Goal: Information Seeking & Learning: Learn about a topic

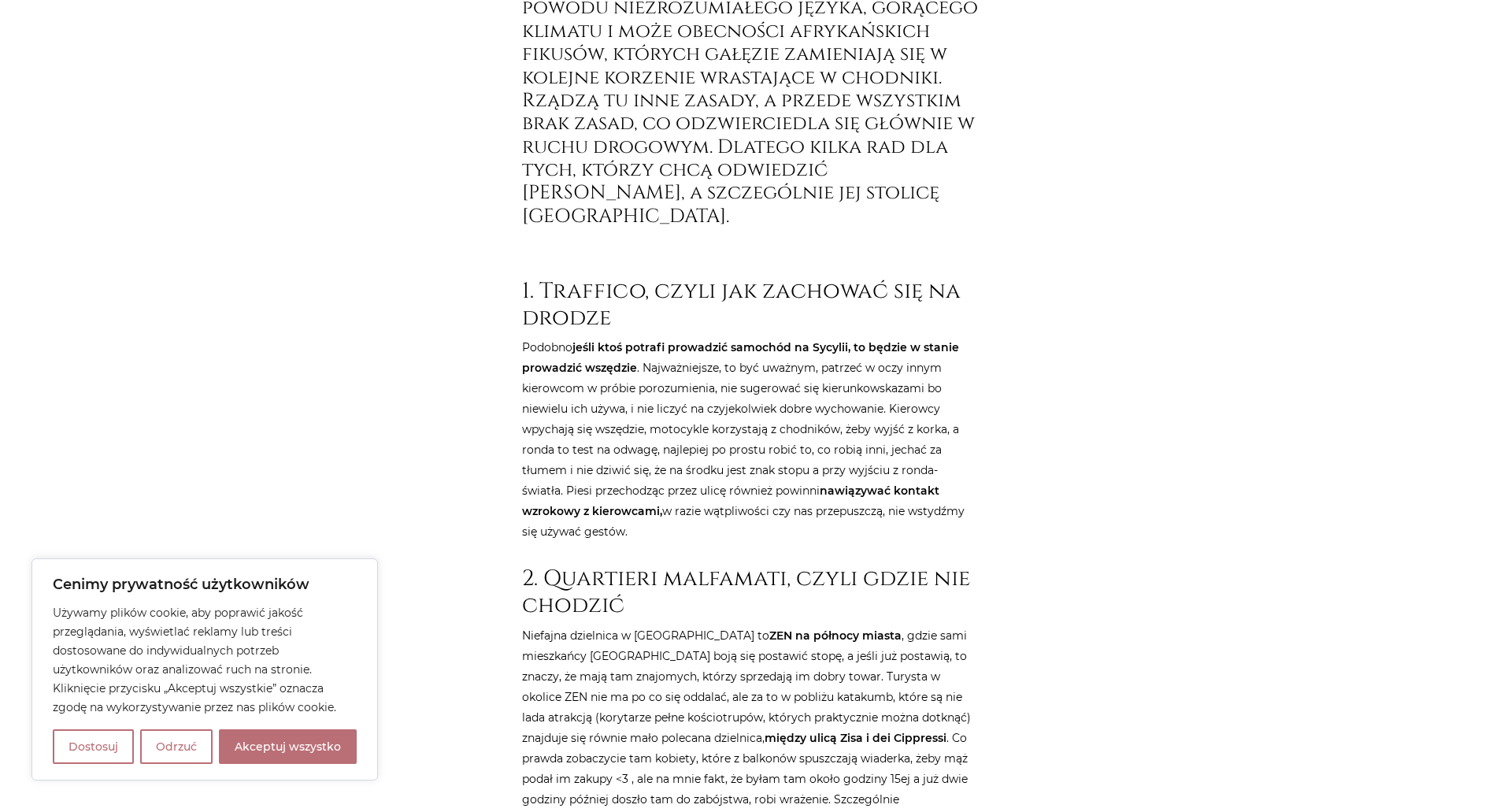
scroll to position [787, 0]
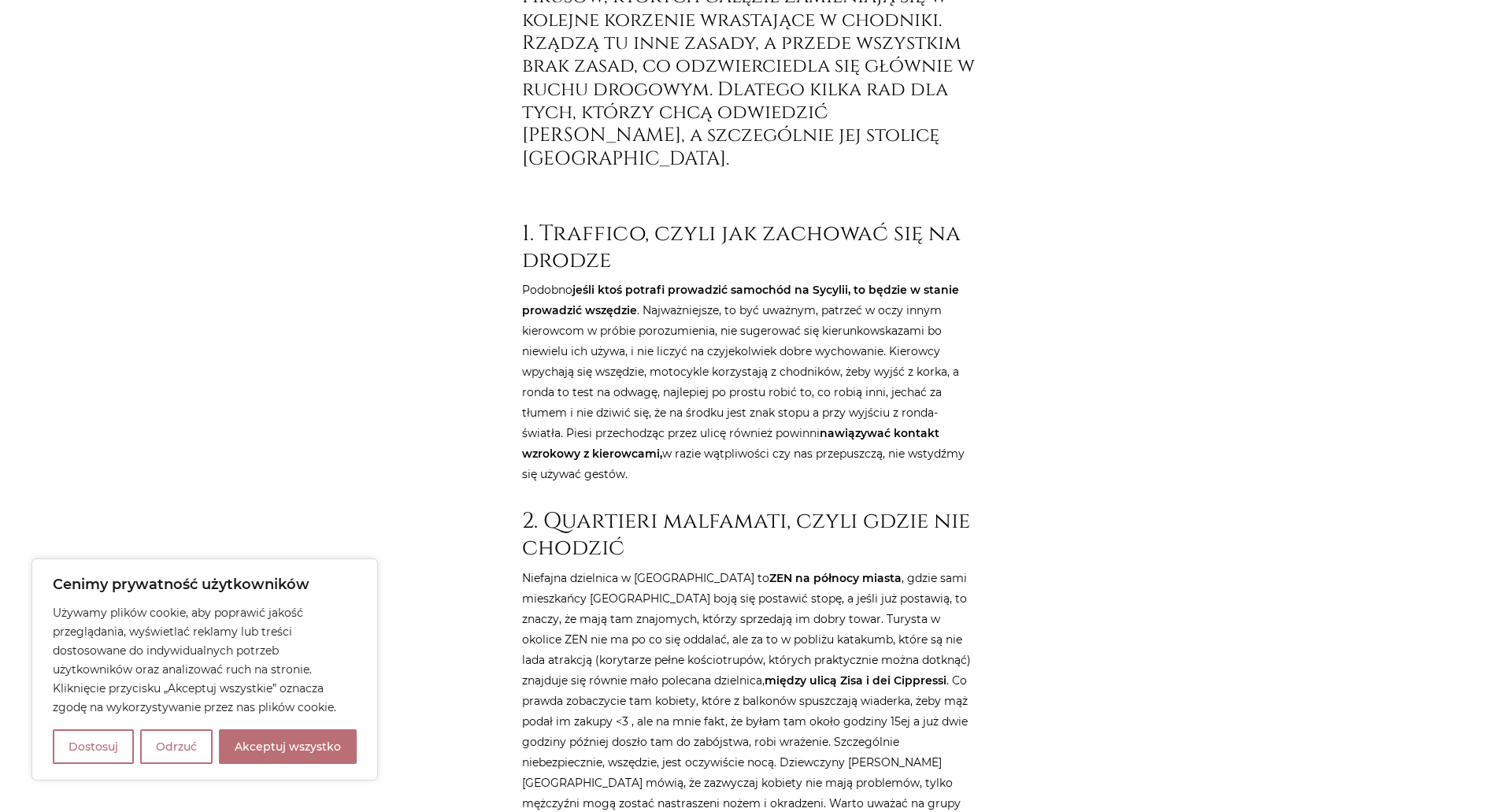
click at [715, 508] on h2 "2. Quartieri malfamati, czyli gdzie nie chodzić" at bounding box center [751, 534] width 456 height 53
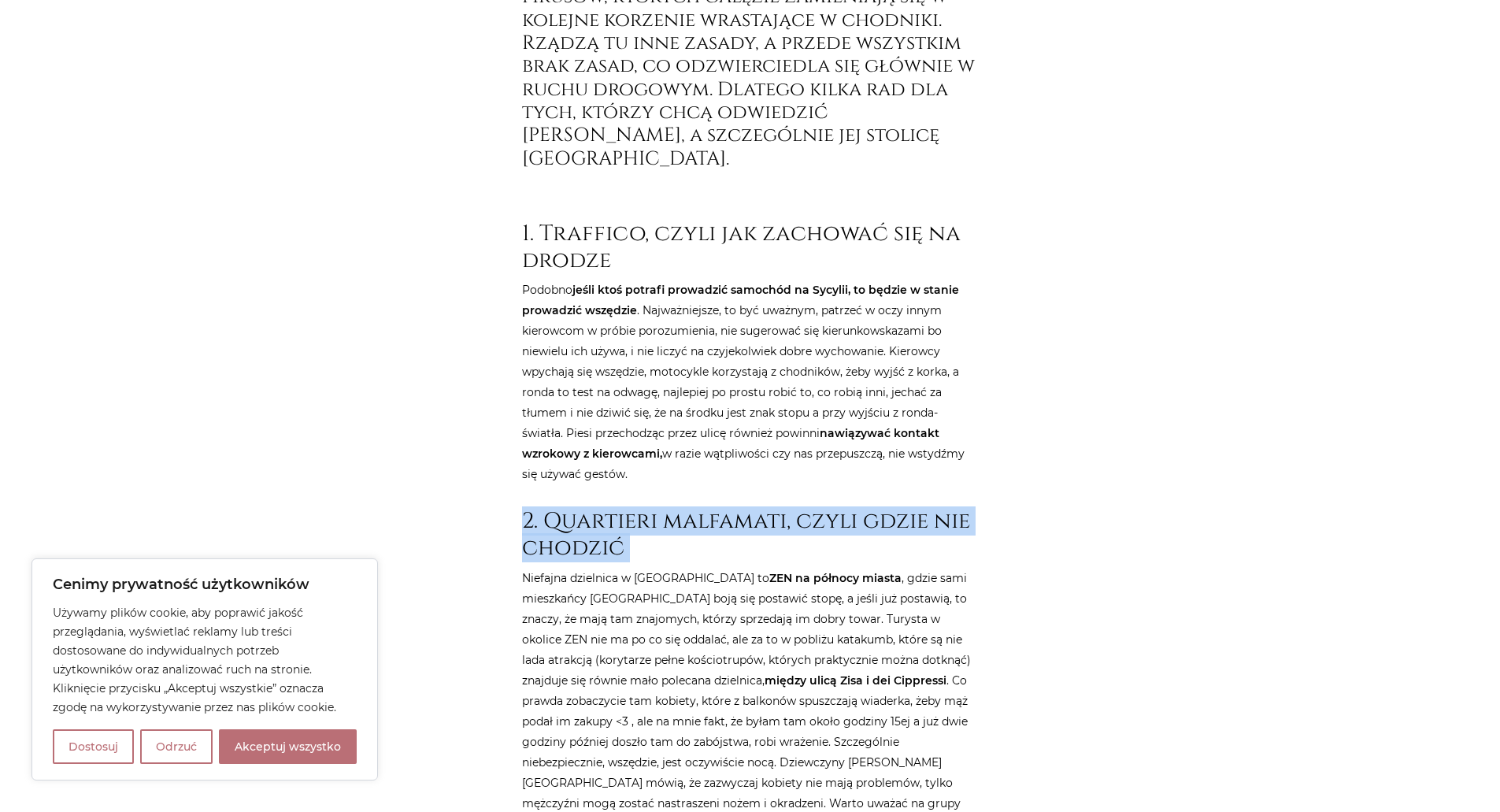
click at [715, 508] on h2 "2. Quartieri malfamati, czyli gdzie nie chodzić" at bounding box center [751, 534] width 456 height 53
click at [595, 508] on h2 "2. Quartieri malfamati, czyli gdzie nie chodzić" at bounding box center [751, 534] width 456 height 53
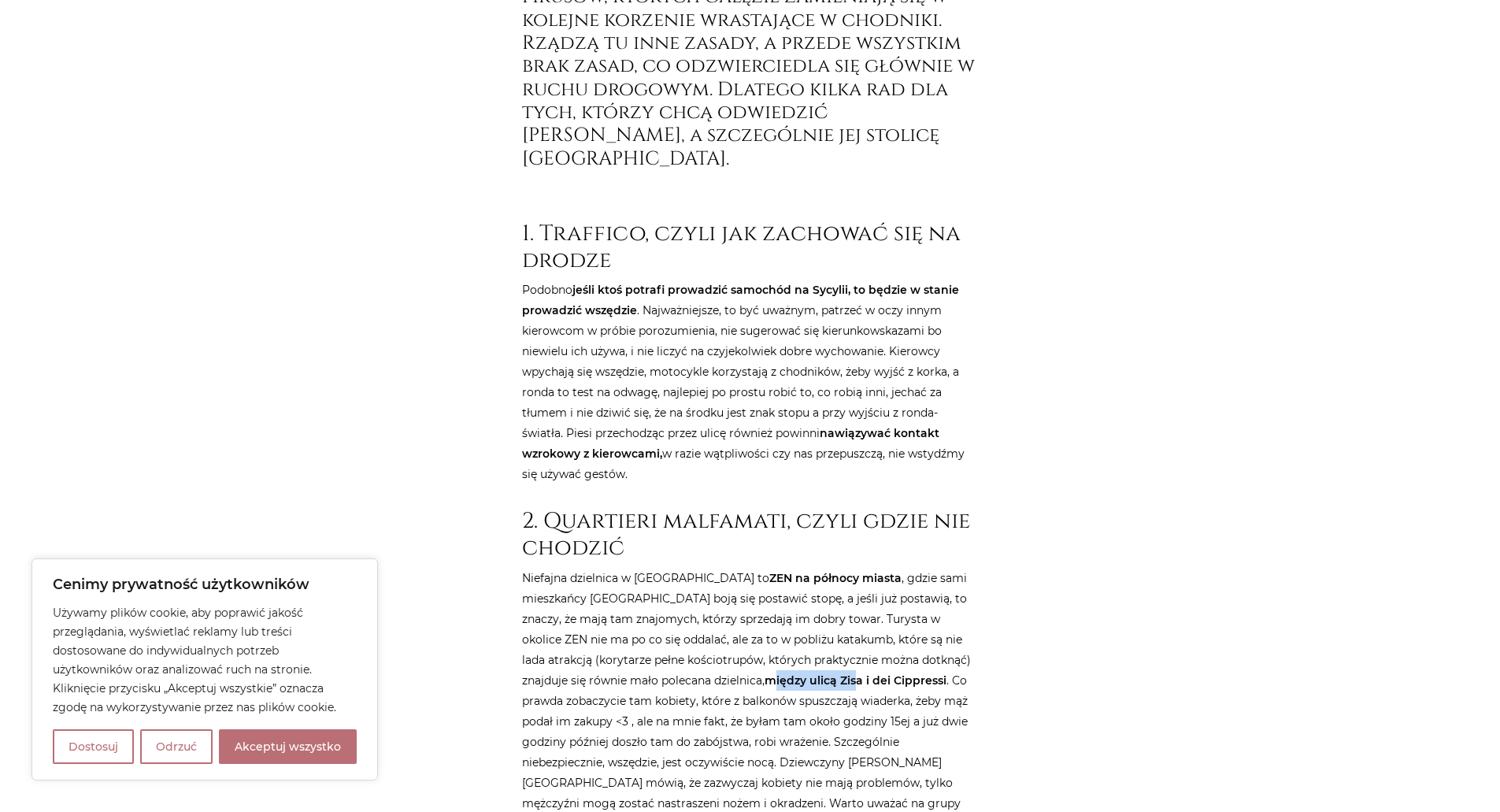
drag, startPoint x: 643, startPoint y: 657, endPoint x: 722, endPoint y: 662, distance: 79.2
click at [765, 673] on strong "między ulicą Zisa i dei Cippressi" at bounding box center [856, 680] width 182 height 14
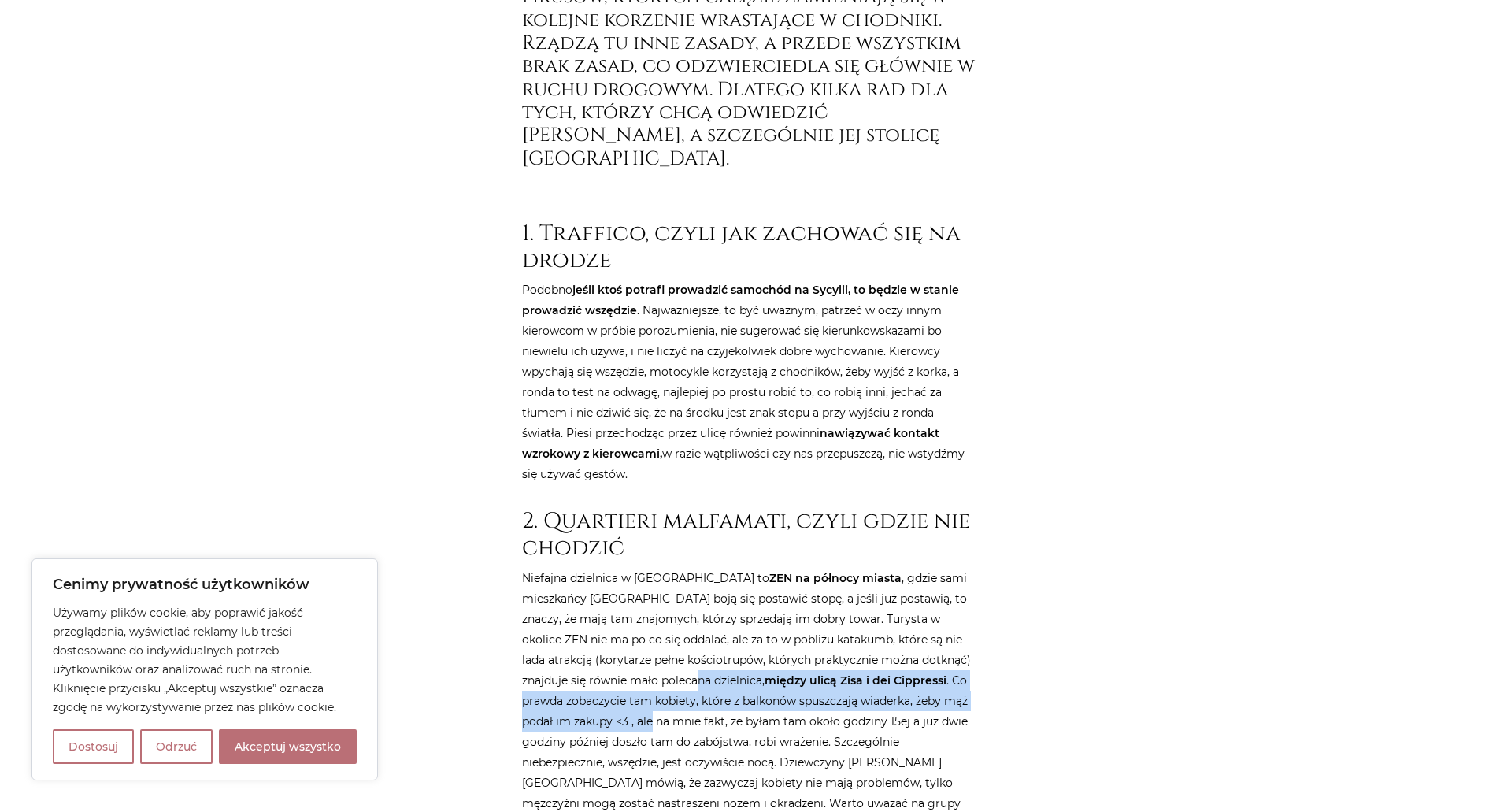
drag, startPoint x: 614, startPoint y: 661, endPoint x: 997, endPoint y: 681, distance: 383.5
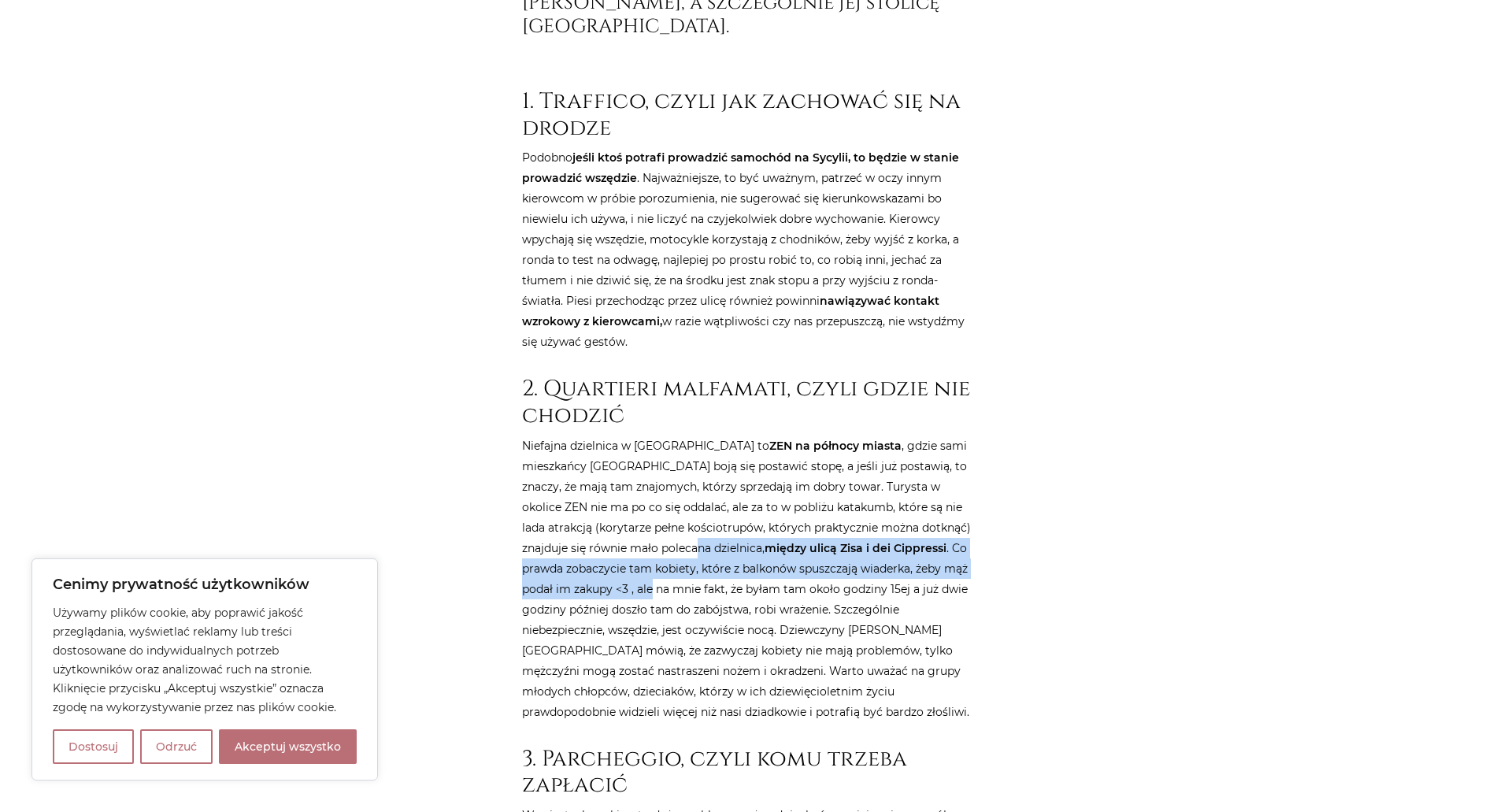
scroll to position [945, 0]
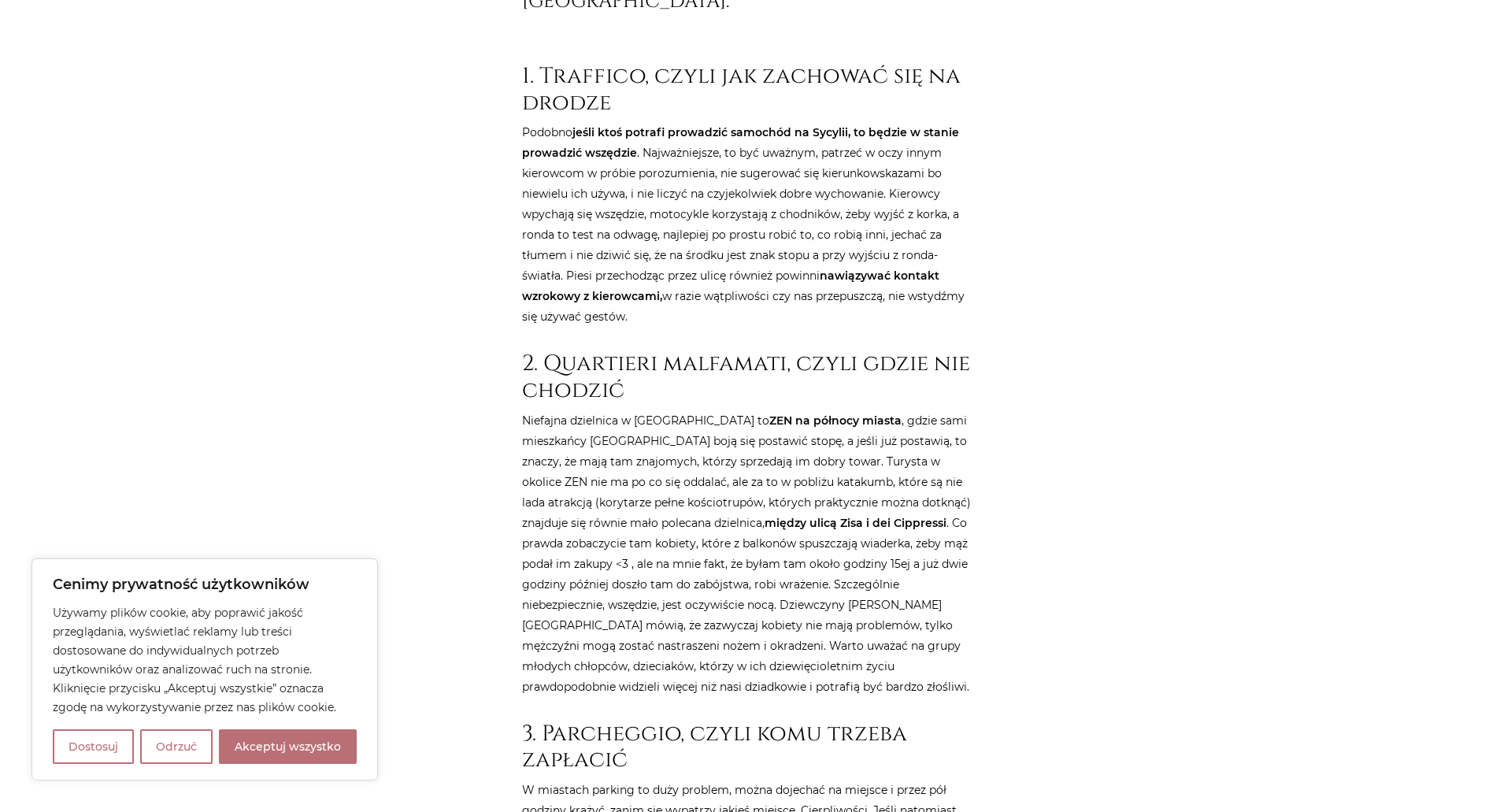
click at [659, 533] on p "[GEOGRAPHIC_DATA] dzielnica w [GEOGRAPHIC_DATA] to ZEN na północy miasta , gdzi…" at bounding box center [751, 553] width 456 height 287
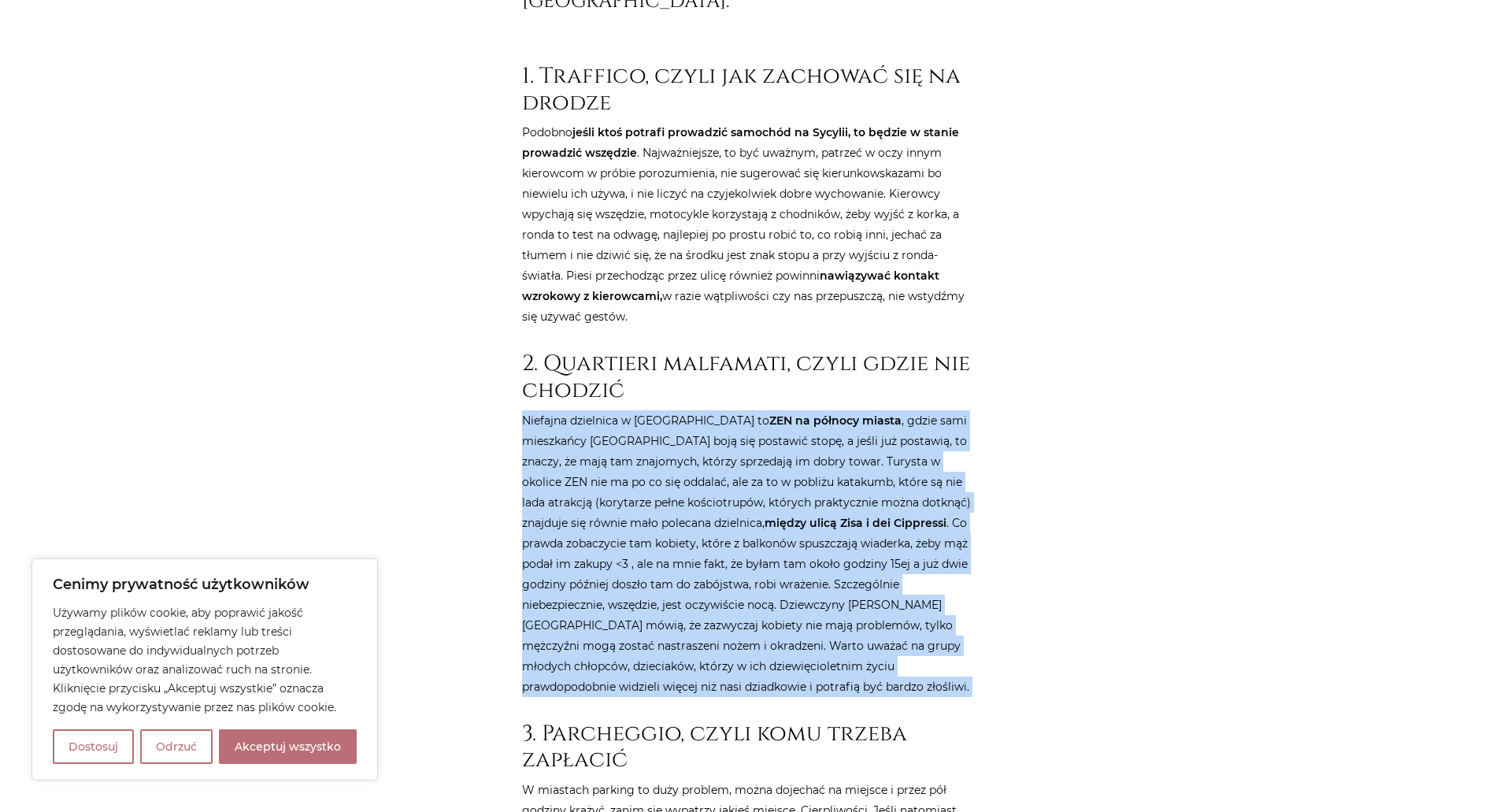
drag, startPoint x: 659, startPoint y: 533, endPoint x: 697, endPoint y: 580, distance: 60.4
click at [695, 579] on p "[GEOGRAPHIC_DATA] dzielnica w [GEOGRAPHIC_DATA] to ZEN na północy miasta , gdzi…" at bounding box center [751, 553] width 456 height 287
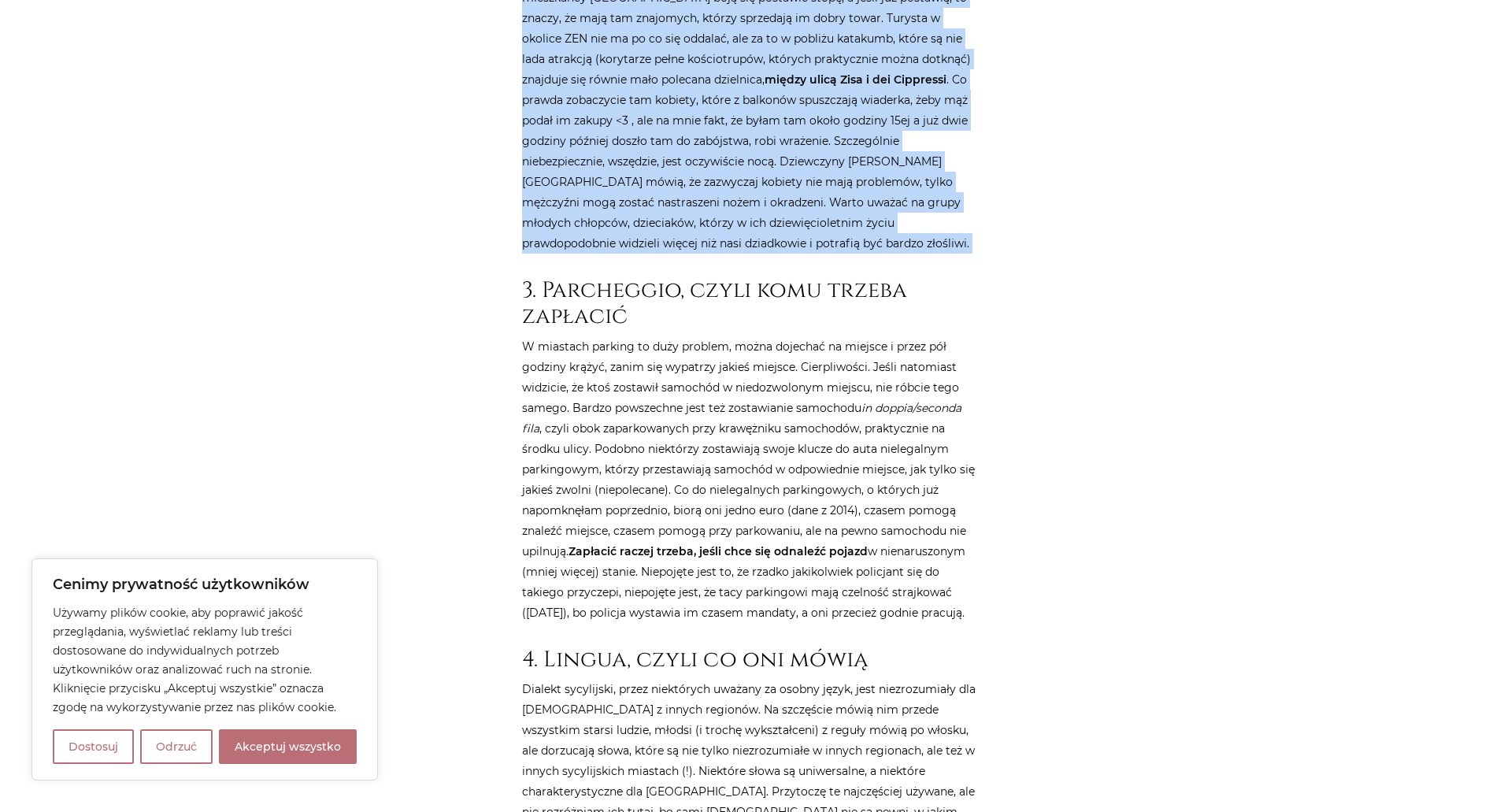
scroll to position [1392, 0]
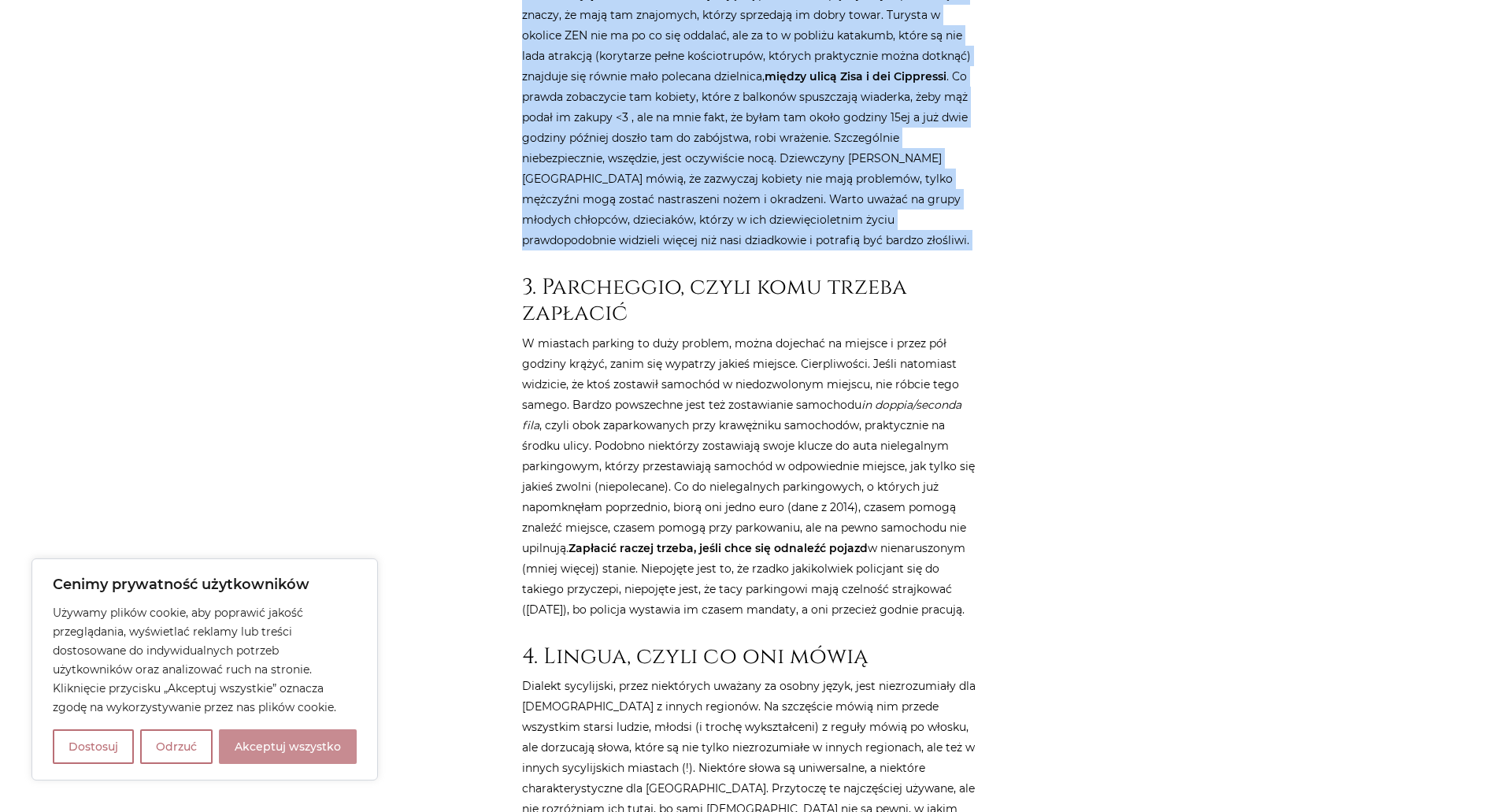
click at [303, 755] on button "Akceptuj wszystko" at bounding box center [288, 747] width 138 height 35
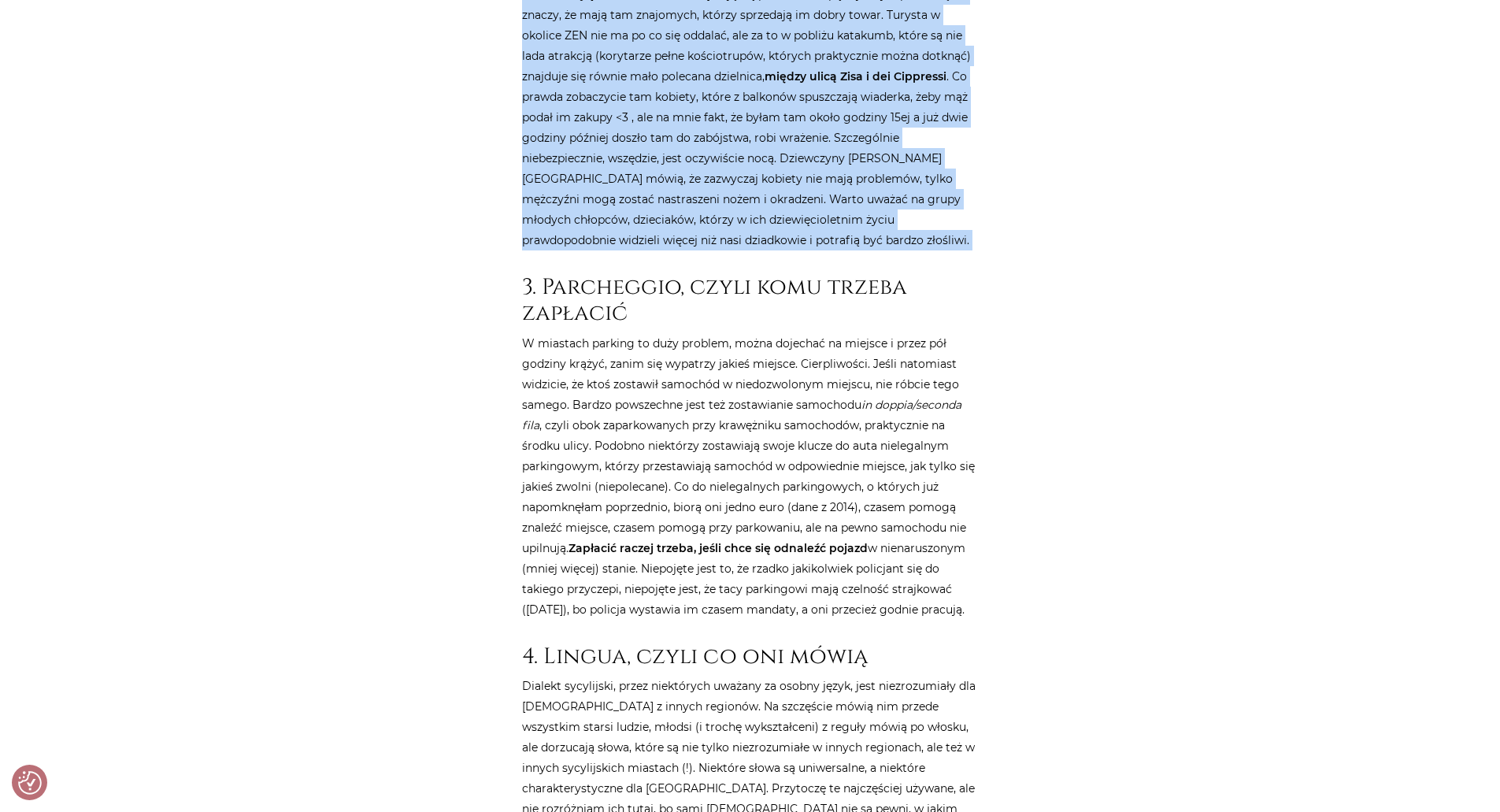
checkbox input "true"
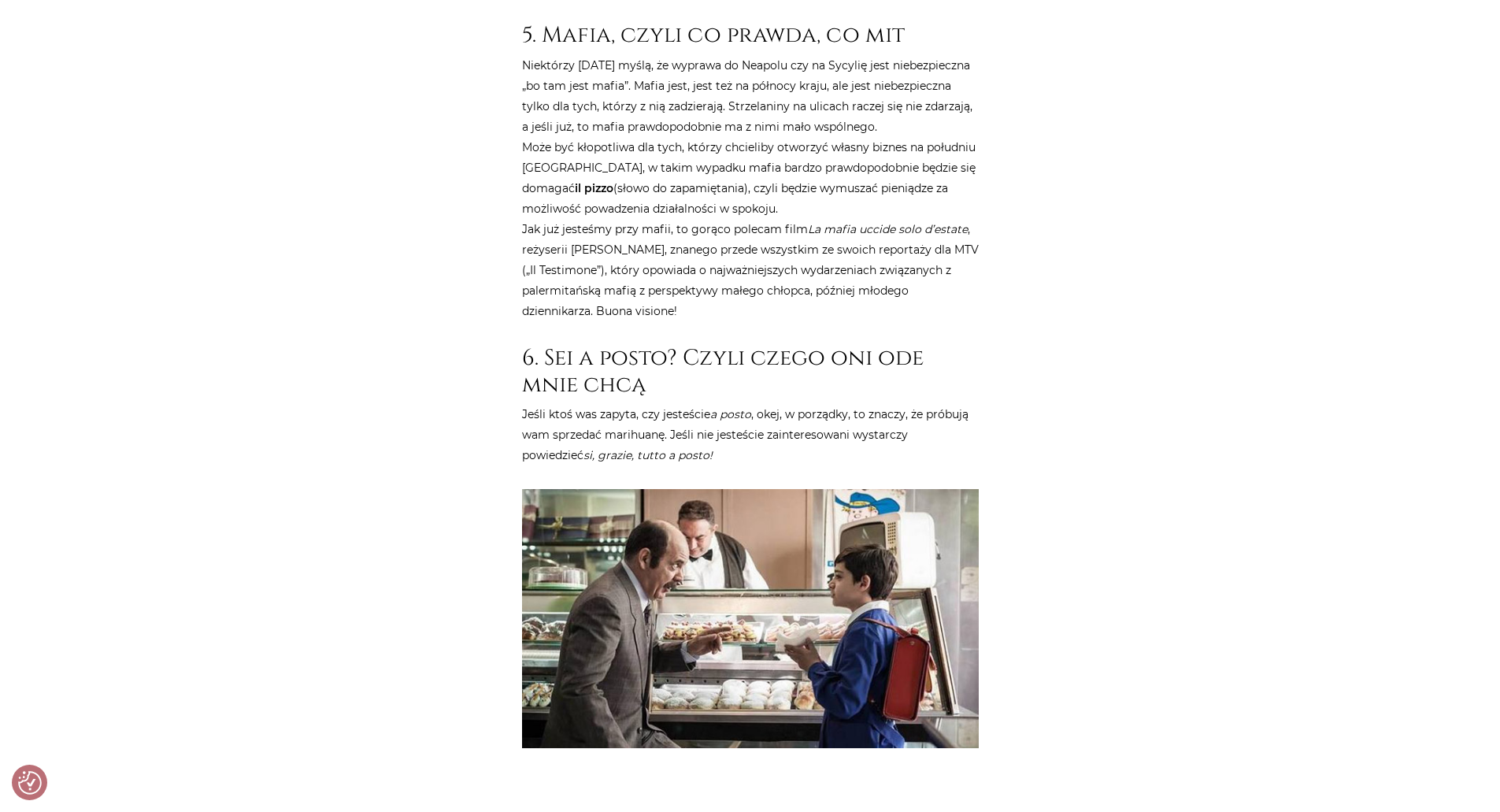
scroll to position [2980, 0]
click at [823, 541] on img at bounding box center [751, 618] width 456 height 259
click at [761, 603] on img at bounding box center [751, 618] width 456 height 259
click at [658, 542] on img at bounding box center [751, 618] width 456 height 259
click at [738, 489] on img at bounding box center [751, 618] width 456 height 259
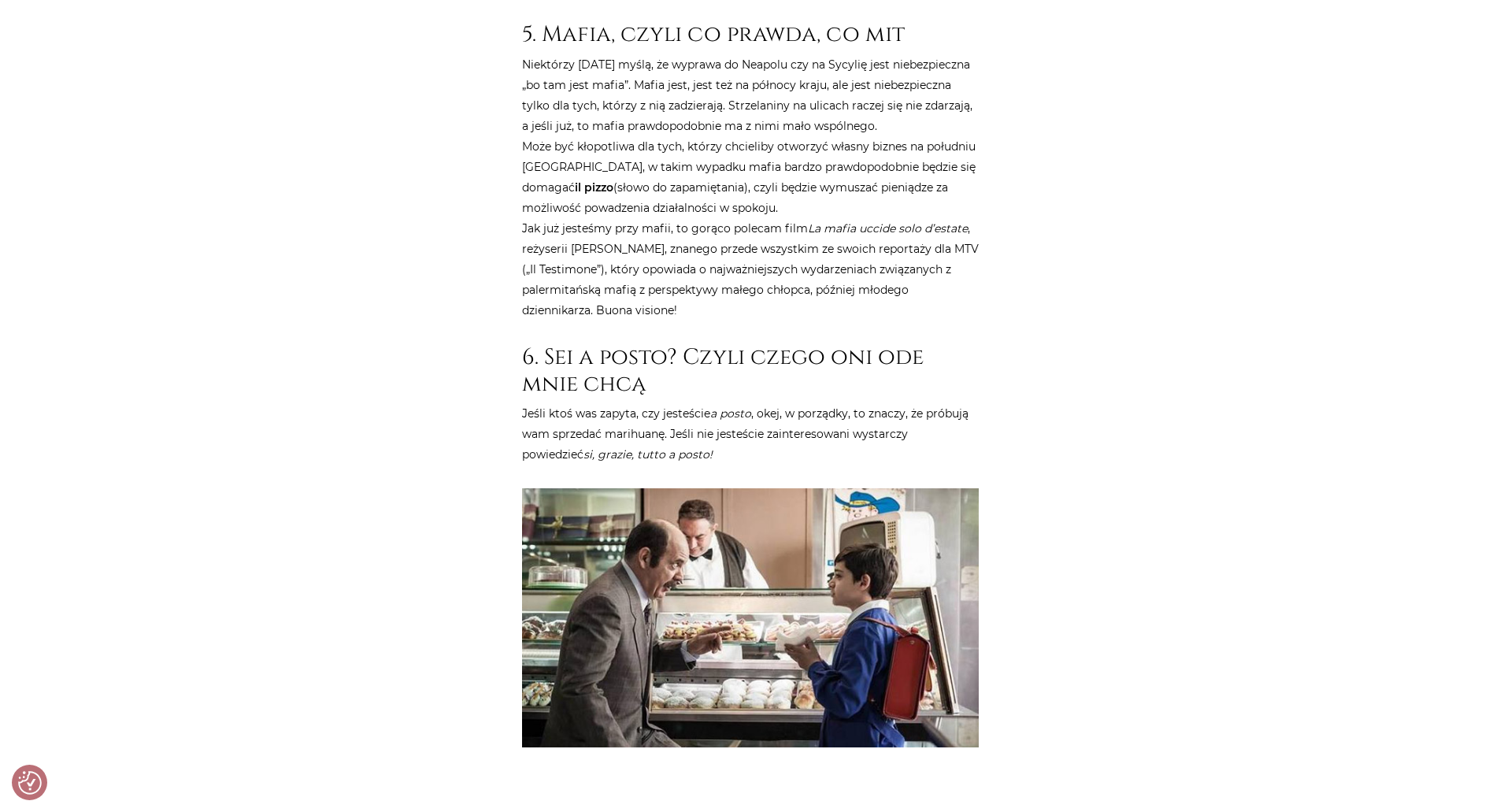
click at [738, 608] on img at bounding box center [751, 618] width 456 height 259
click at [801, 518] on img at bounding box center [751, 618] width 456 height 259
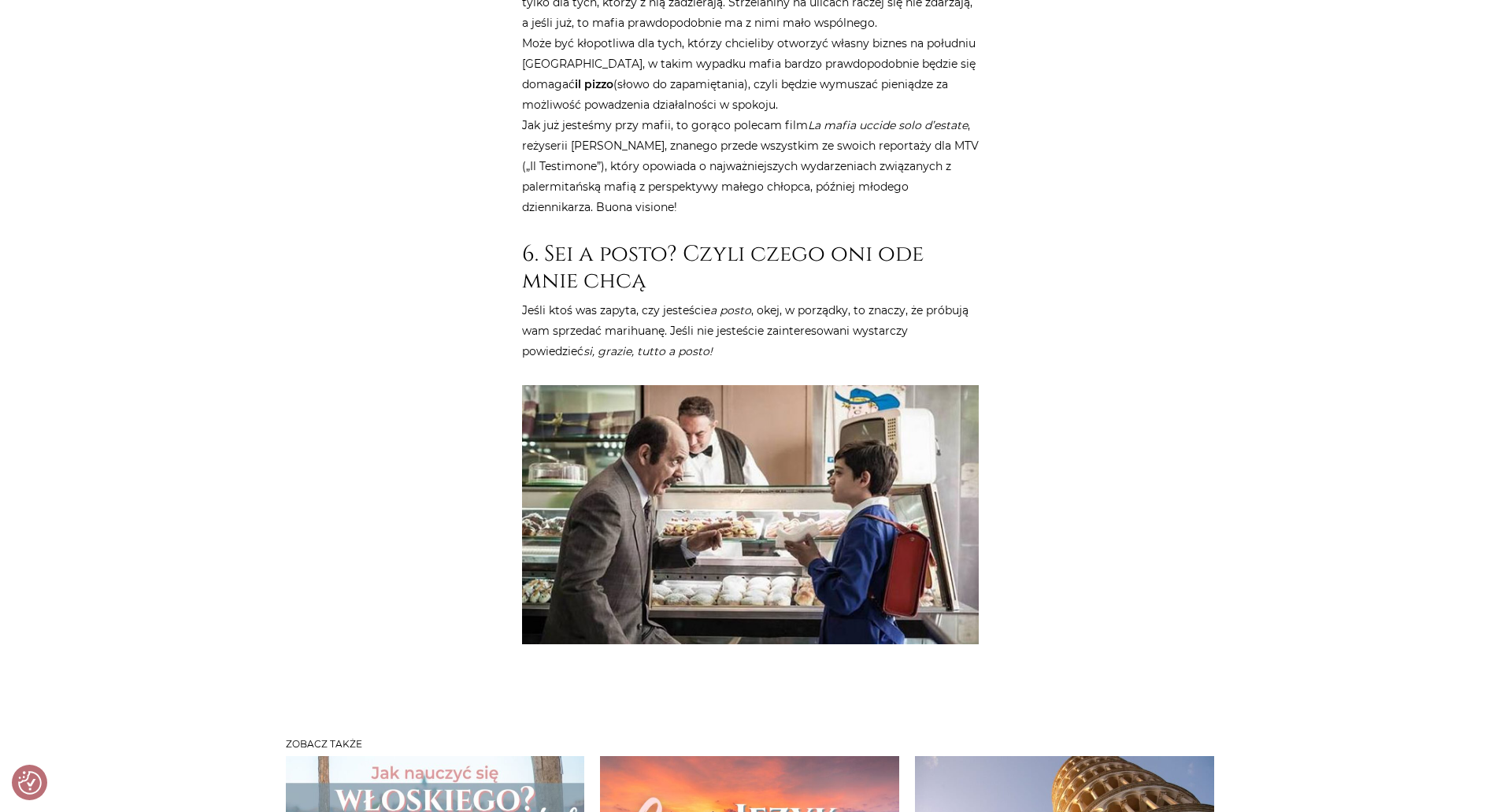
scroll to position [3083, 0]
click at [762, 436] on img at bounding box center [751, 515] width 456 height 259
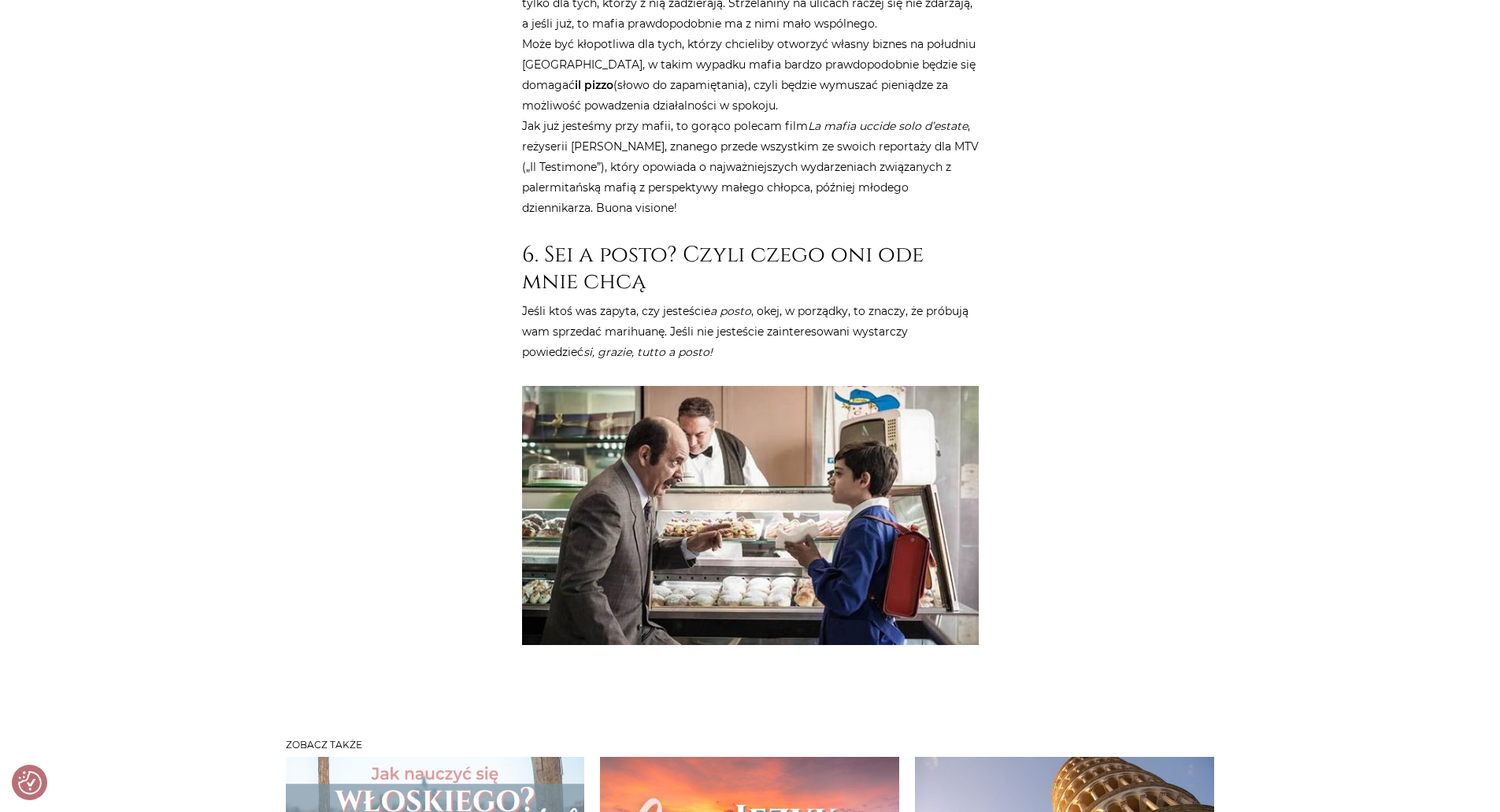
click at [762, 436] on img at bounding box center [751, 515] width 456 height 259
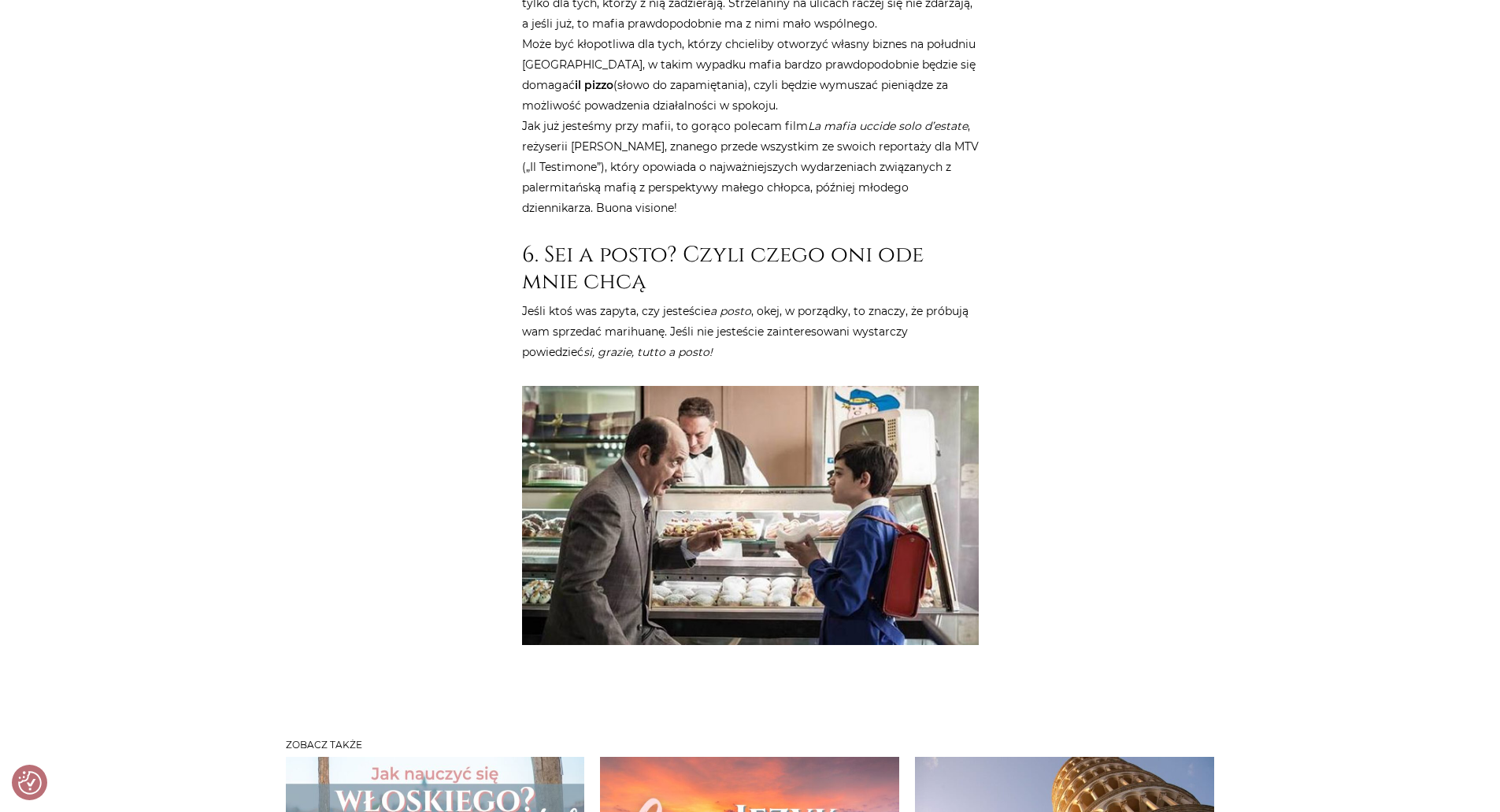
click at [762, 436] on img at bounding box center [751, 515] width 456 height 259
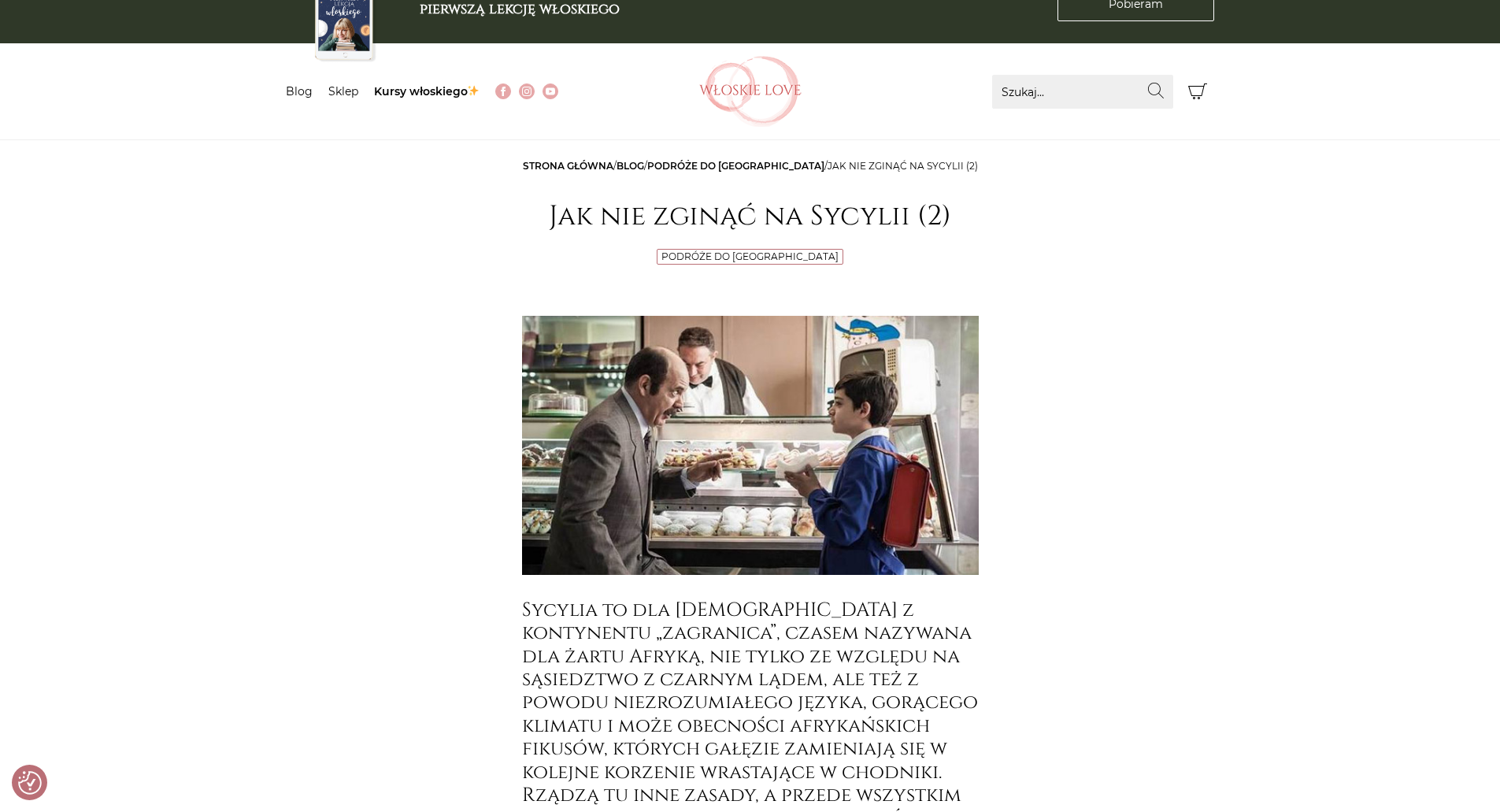
scroll to position [0, 0]
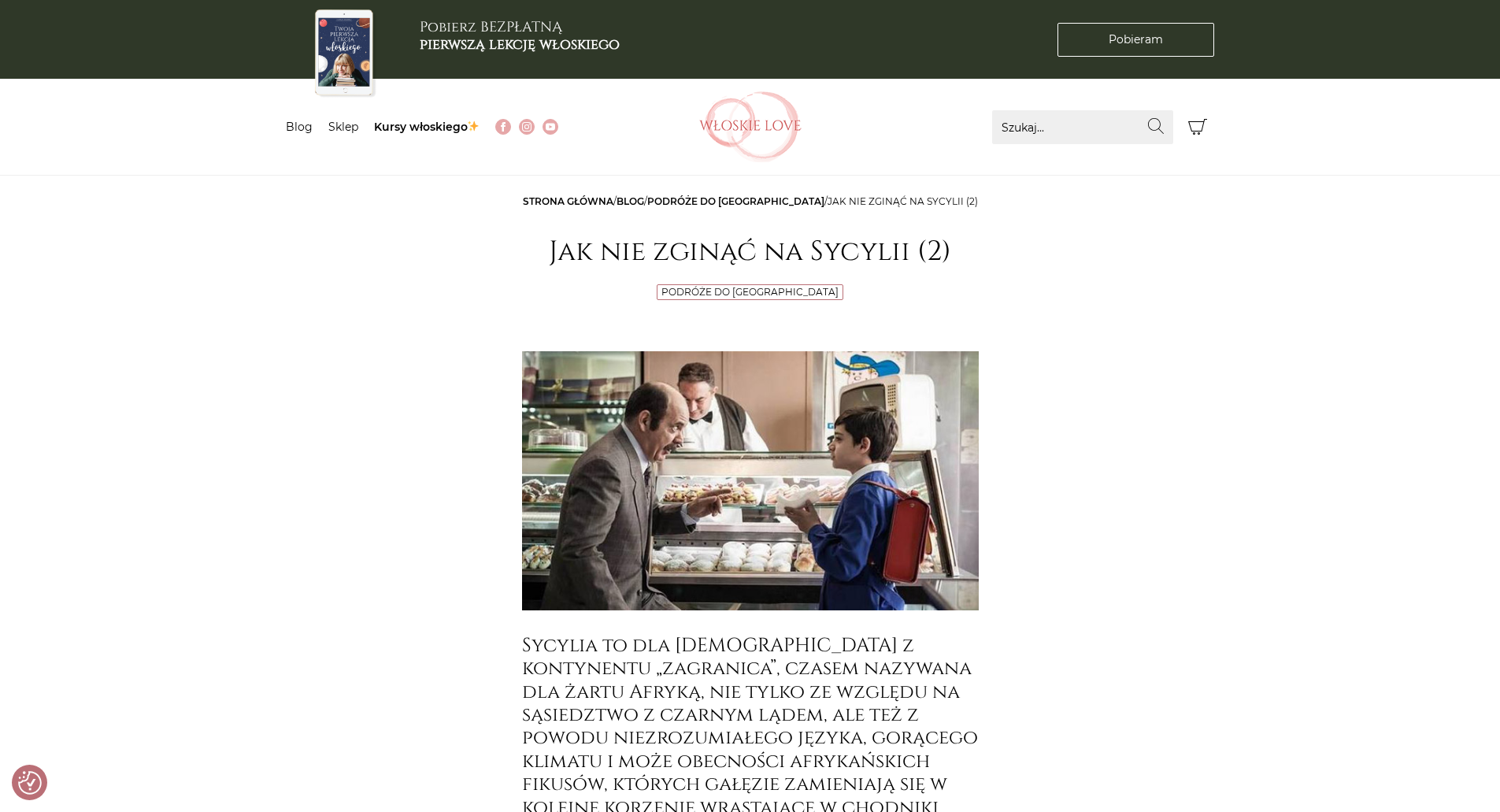
click at [762, 436] on img at bounding box center [751, 480] width 456 height 259
